Goal: Task Accomplishment & Management: Manage account settings

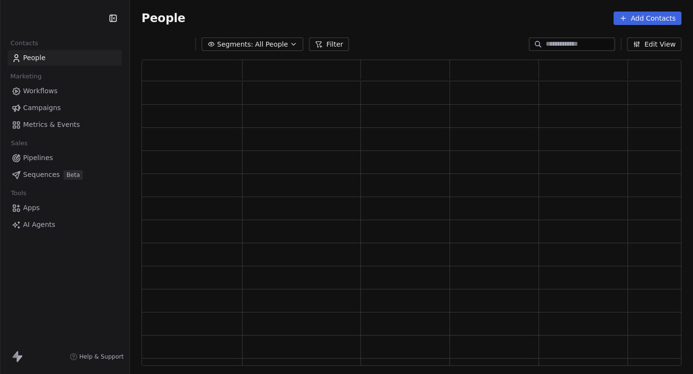
scroll to position [306, 540]
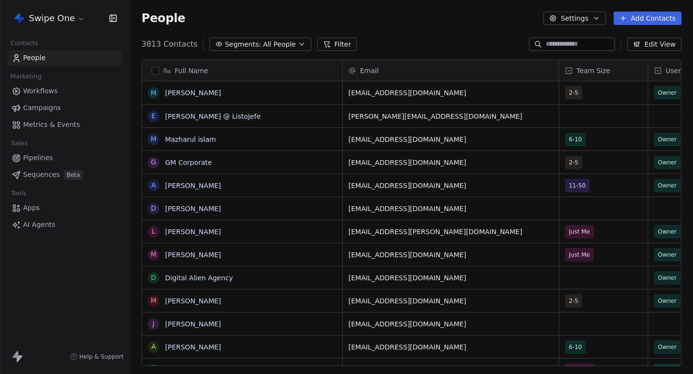
click at [46, 18] on html "Swipe One Contacts People Marketing Workflows Campaigns Metrics & Events Sales …" at bounding box center [346, 187] width 693 height 374
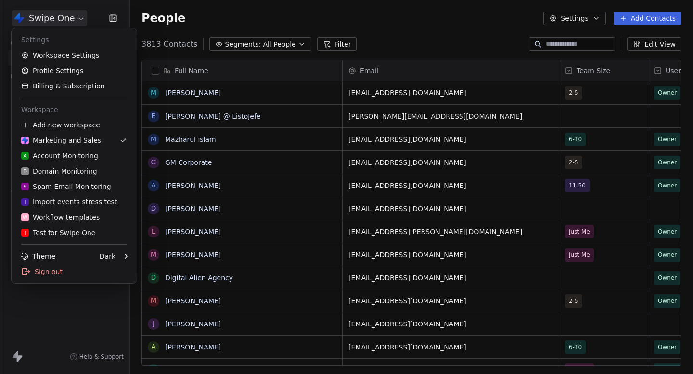
scroll to position [329, 563]
click at [88, 176] on div "D Domain Monitoring" at bounding box center [59, 171] width 76 height 10
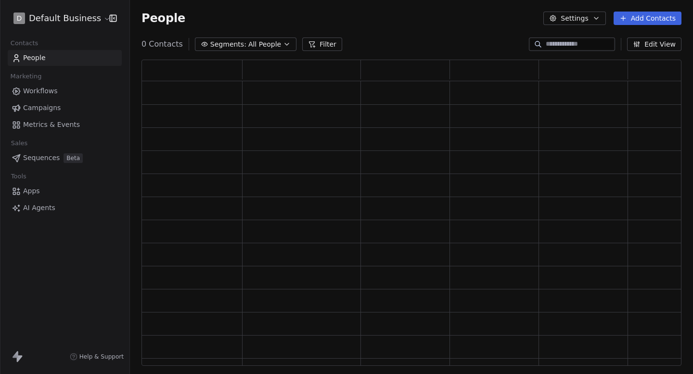
scroll to position [306, 540]
click at [551, 49] on input at bounding box center [578, 44] width 67 height 10
paste input "**********"
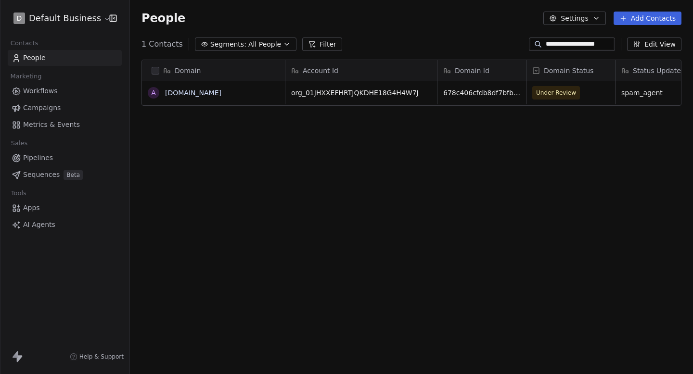
scroll to position [329, 563]
type input "**********"
click at [551, 93] on span "Under Review" at bounding box center [556, 93] width 40 height 10
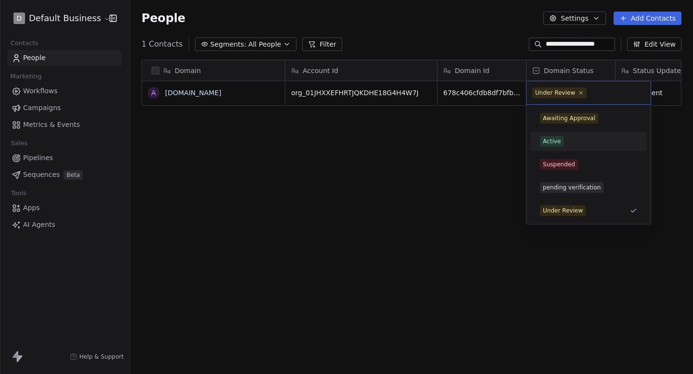
click at [566, 142] on div "Active" at bounding box center [588, 141] width 97 height 11
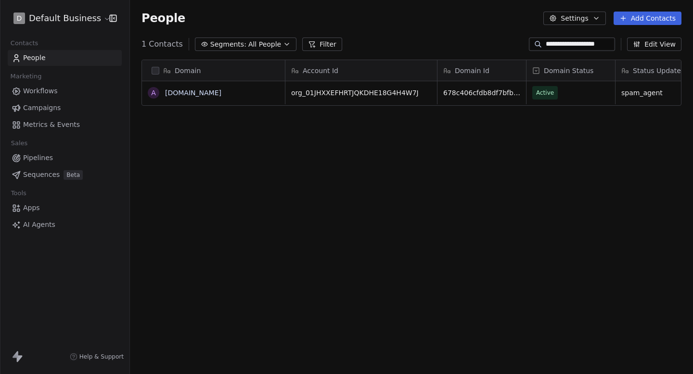
click at [452, 145] on div "Domain a [DOMAIN_NAME] Account Id Domain Id Domain Status Status Updated By Rea…" at bounding box center [411, 216] width 563 height 329
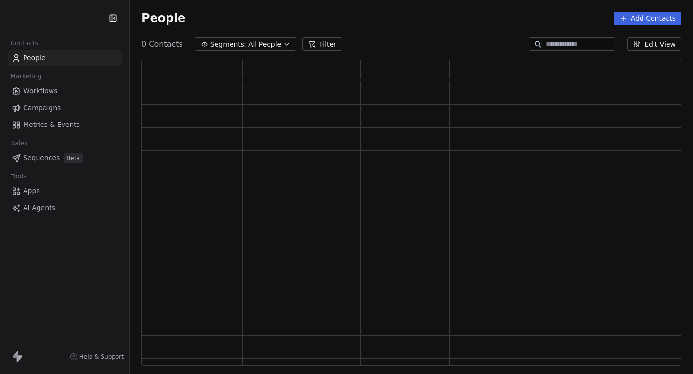
scroll to position [306, 540]
